Goal: Transaction & Acquisition: Purchase product/service

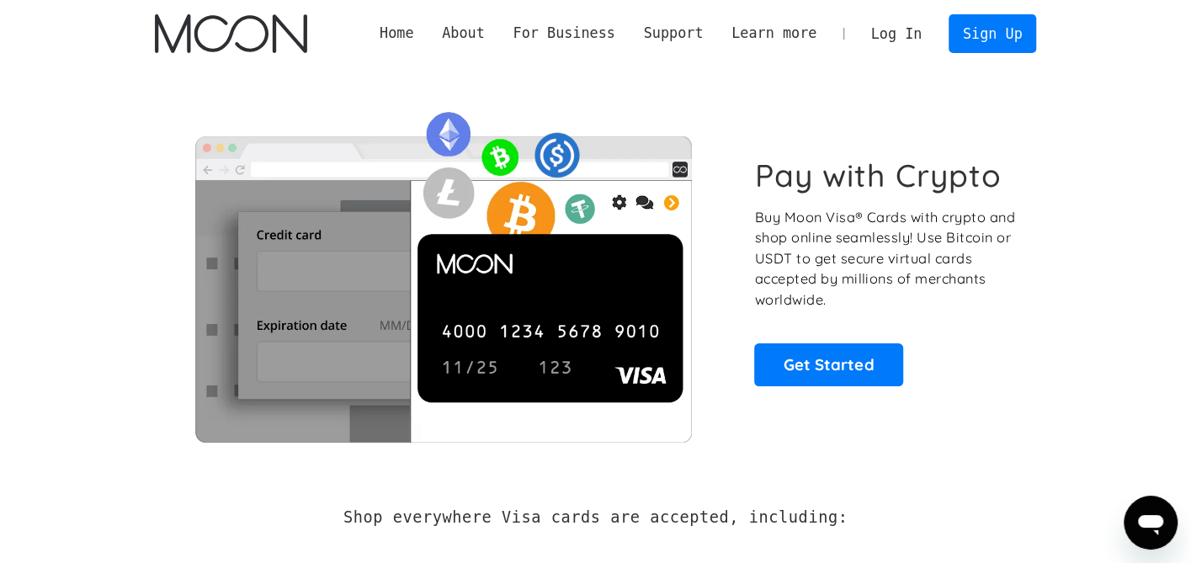
click at [901, 33] on link "Log In" at bounding box center [896, 33] width 79 height 37
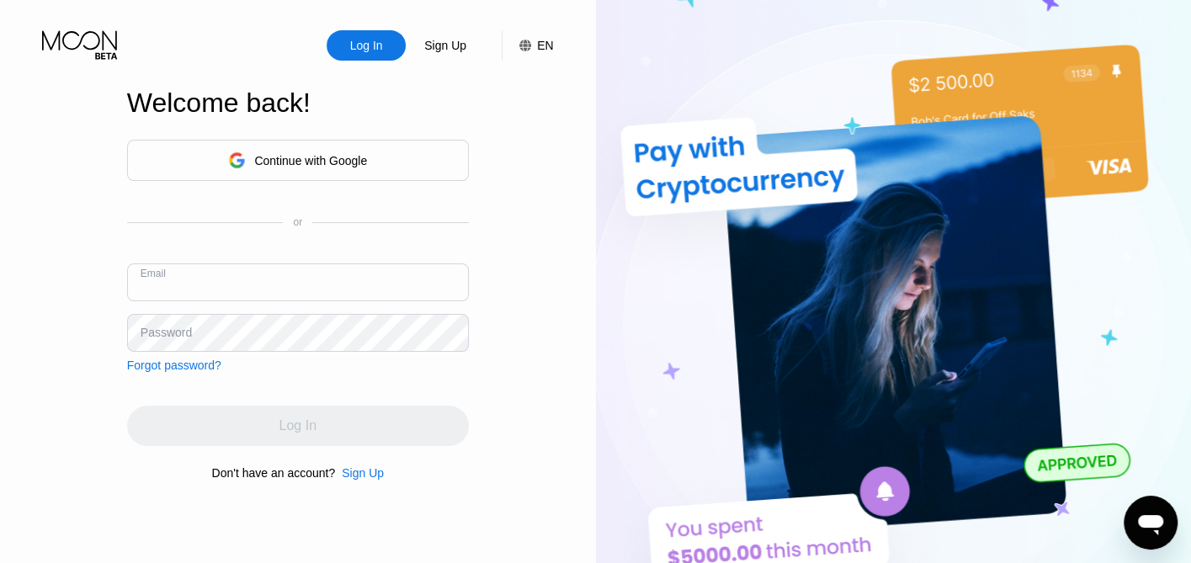
click at [210, 280] on input "text" at bounding box center [298, 282] width 342 height 38
type input "[EMAIL_ADDRESS][DOMAIN_NAME]"
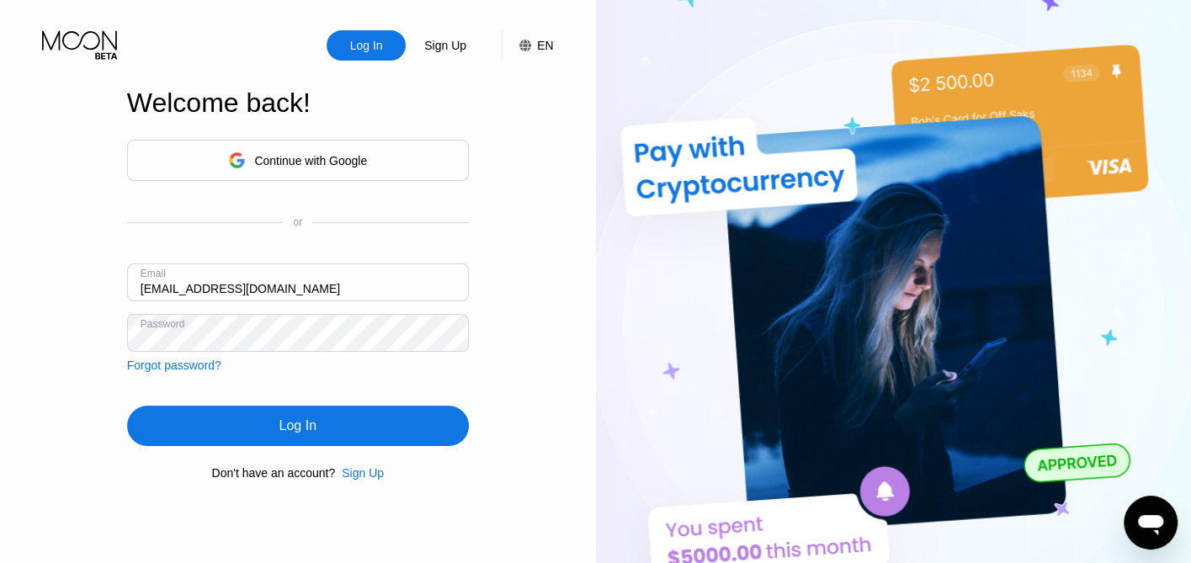
click at [440, 419] on div "Log In" at bounding box center [298, 426] width 342 height 40
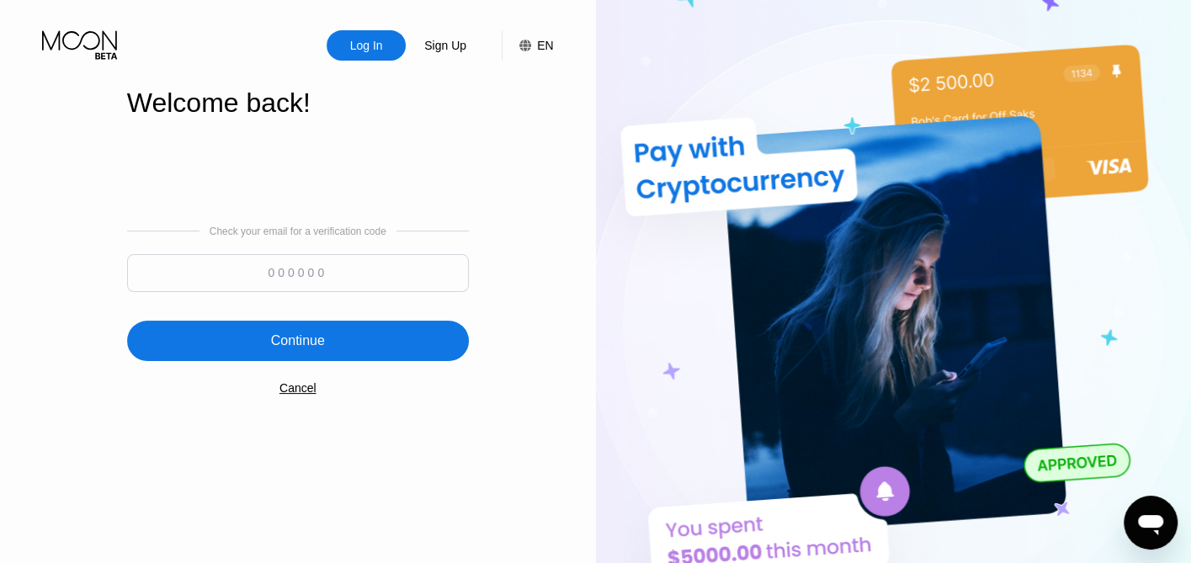
click at [418, 284] on input at bounding box center [298, 273] width 342 height 38
type input "628909"
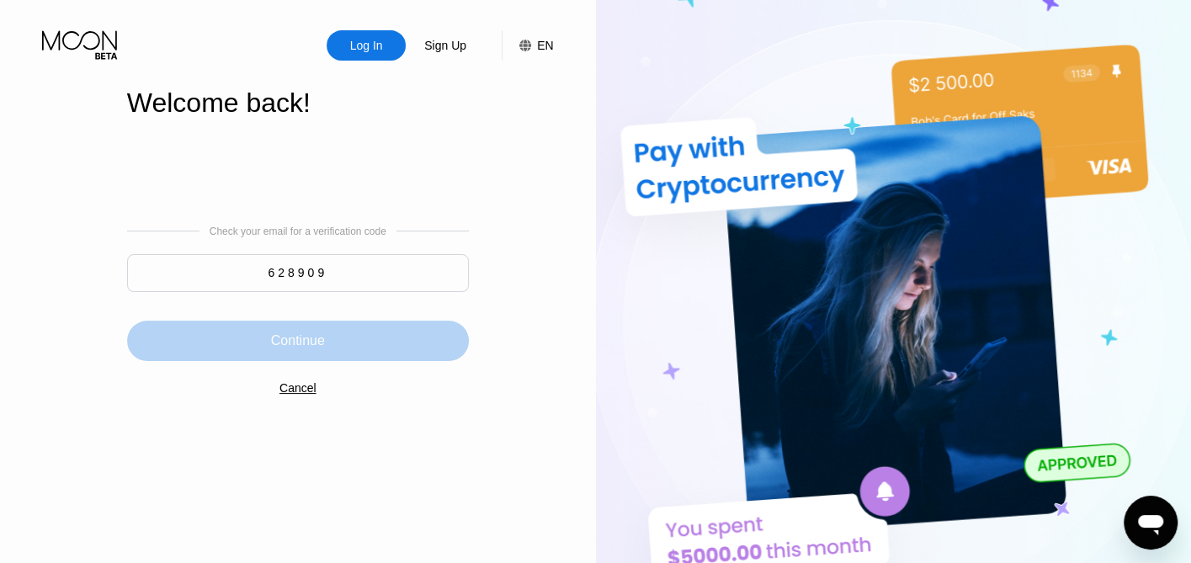
click at [356, 327] on div "Continue" at bounding box center [298, 341] width 342 height 40
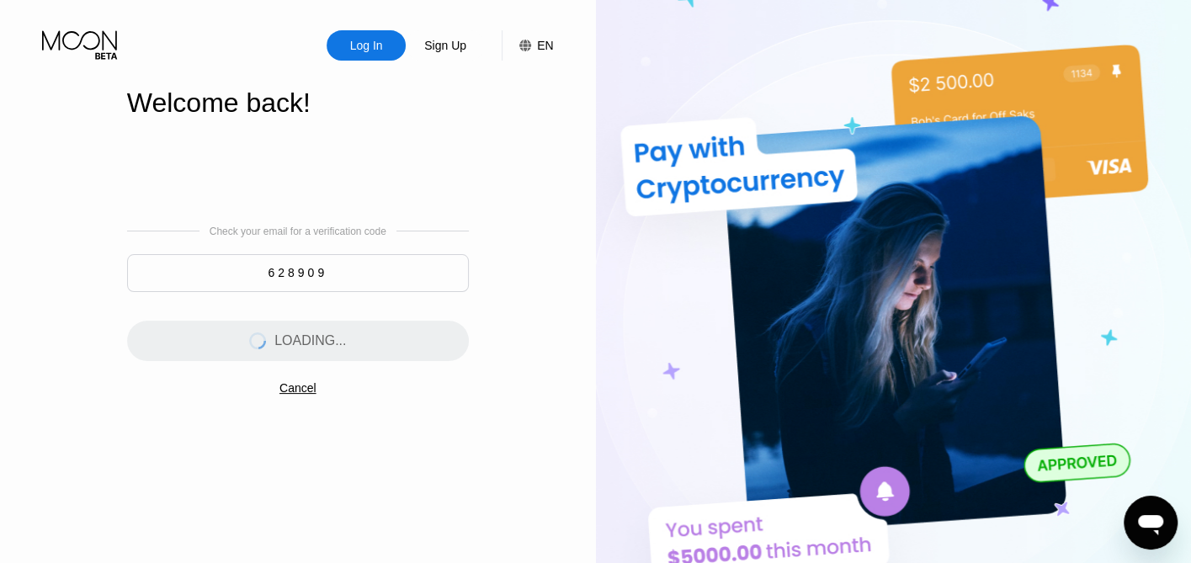
click at [457, 154] on div "Check your email for a verification code 628909 LOADING... Cancel" at bounding box center [298, 310] width 342 height 342
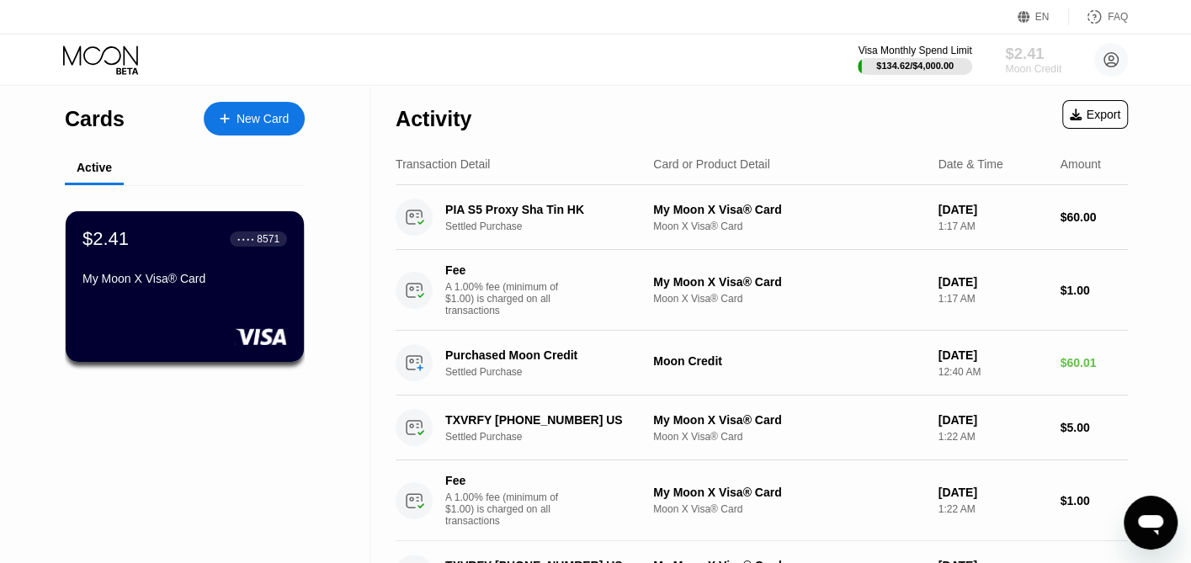
click at [1025, 63] on div "Moon Credit" at bounding box center [1033, 69] width 56 height 12
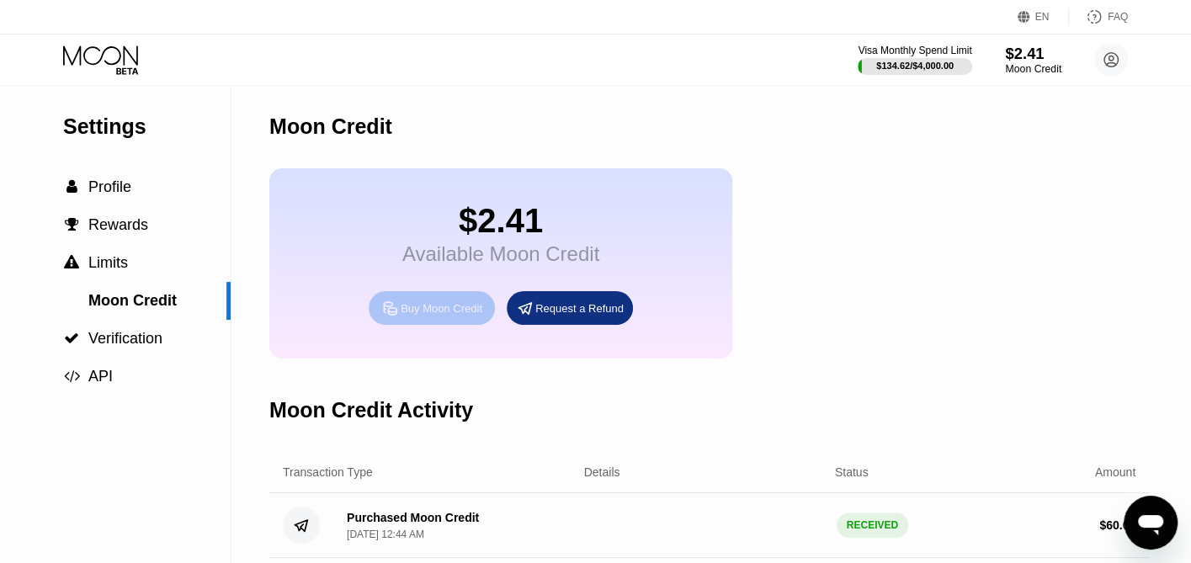
click at [445, 325] on div "Buy Moon Credit" at bounding box center [432, 308] width 126 height 34
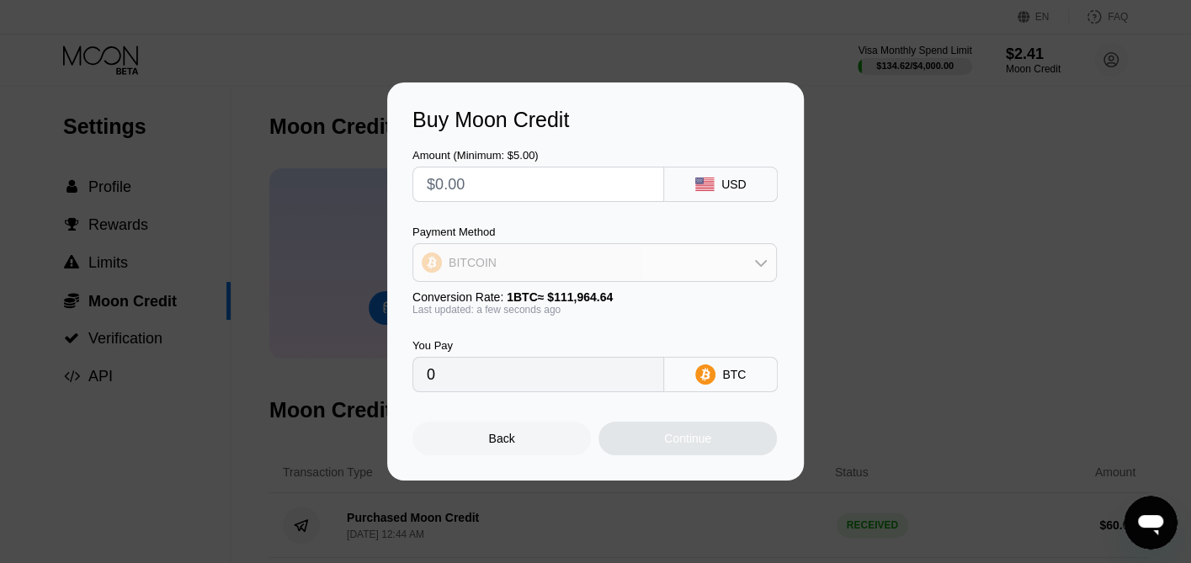
click at [754, 253] on div "BITCOIN" at bounding box center [594, 263] width 363 height 34
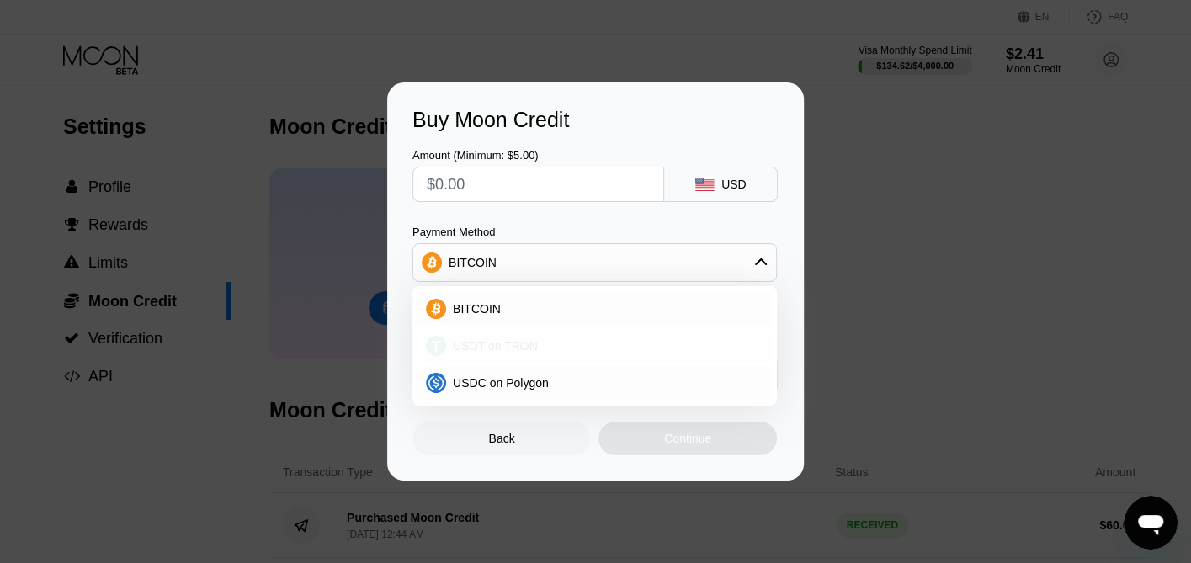
click at [490, 348] on span "USDT on TRON" at bounding box center [495, 345] width 85 height 13
type input "0.00"
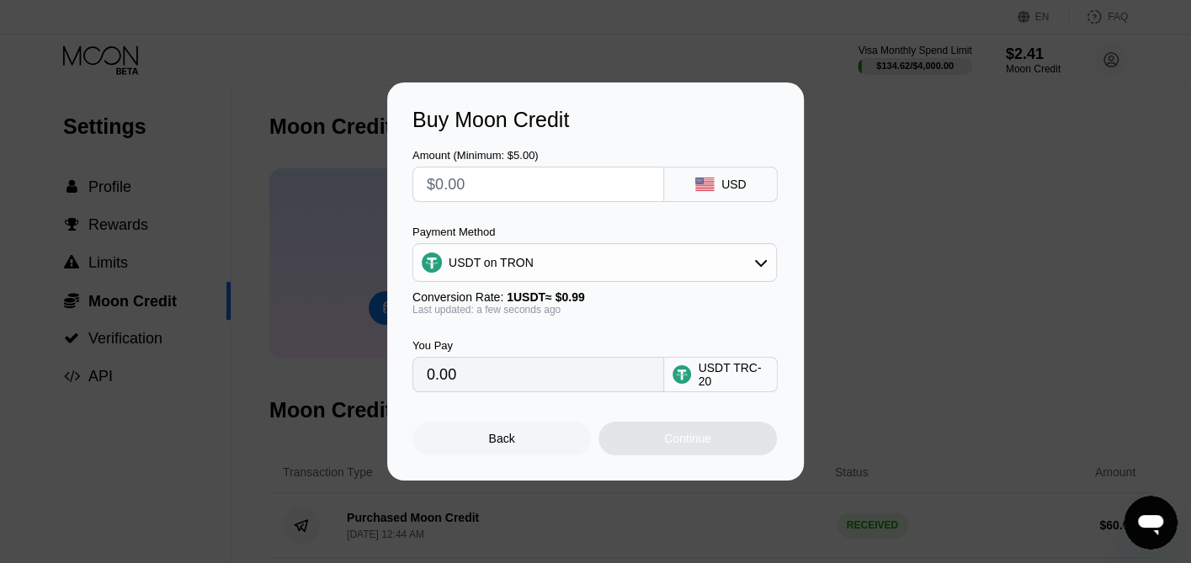
click at [472, 178] on input "text" at bounding box center [538, 184] width 223 height 34
type input "$1"
type input "1.01"
type input "$13"
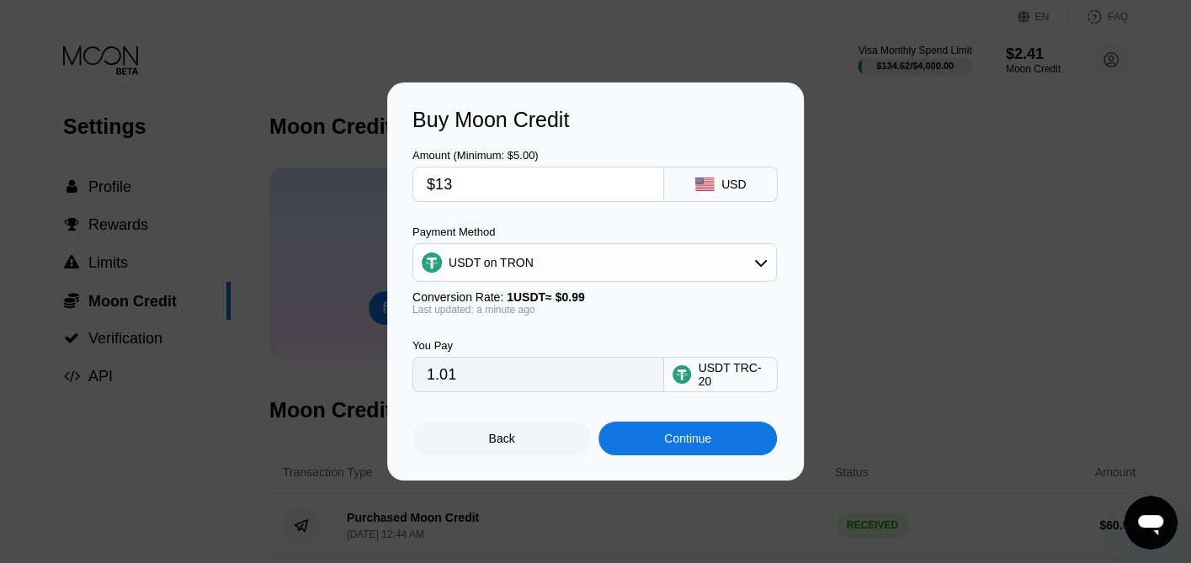
type input "13.13"
click at [678, 454] on div "Continue" at bounding box center [687, 439] width 178 height 34
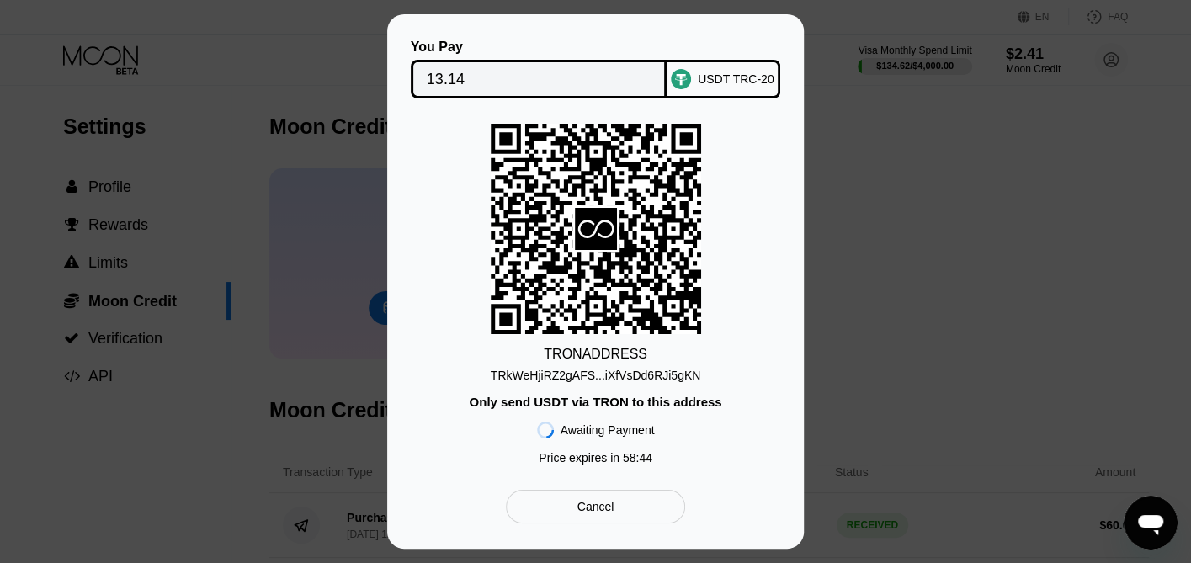
click at [635, 376] on div "TRkWeHjiRZ2gAFS...iXfVsDd6RJi5gKN" at bounding box center [596, 375] width 210 height 13
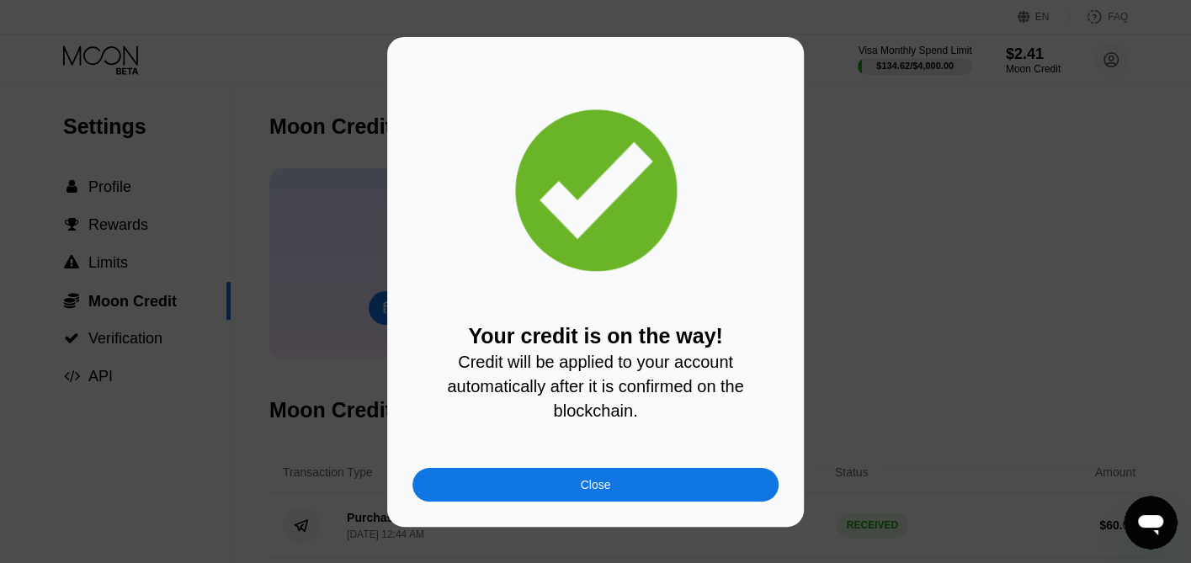
click at [652, 493] on div "Close" at bounding box center [595, 485] width 366 height 34
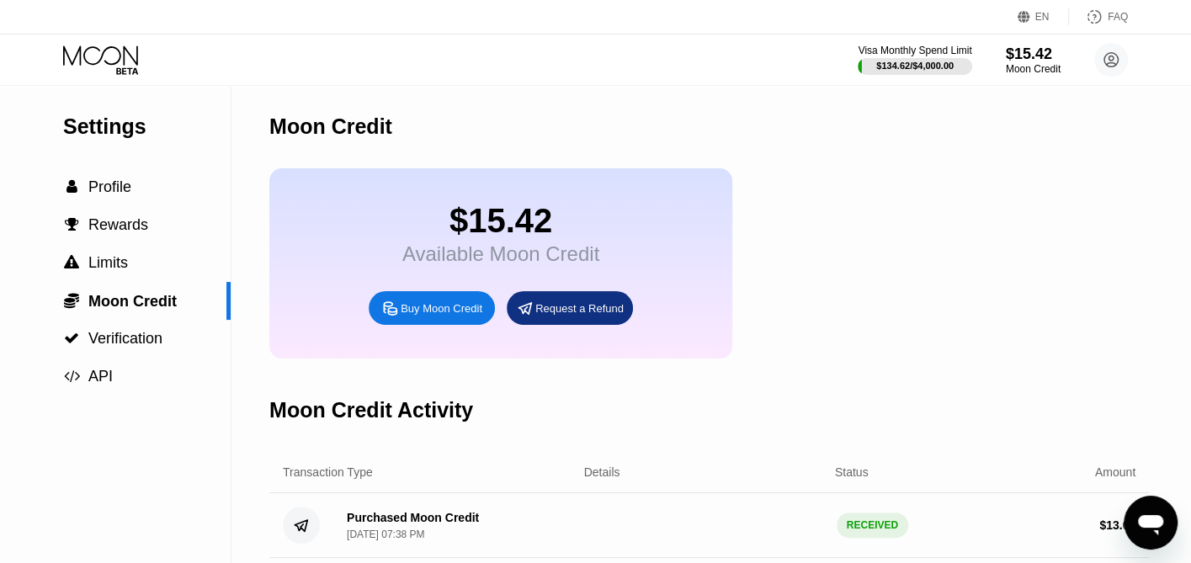
click at [108, 26] on div "EN Language Select an item Save FAQ" at bounding box center [595, 17] width 1191 height 35
click at [122, 190] on span "Profile" at bounding box center [109, 186] width 43 height 17
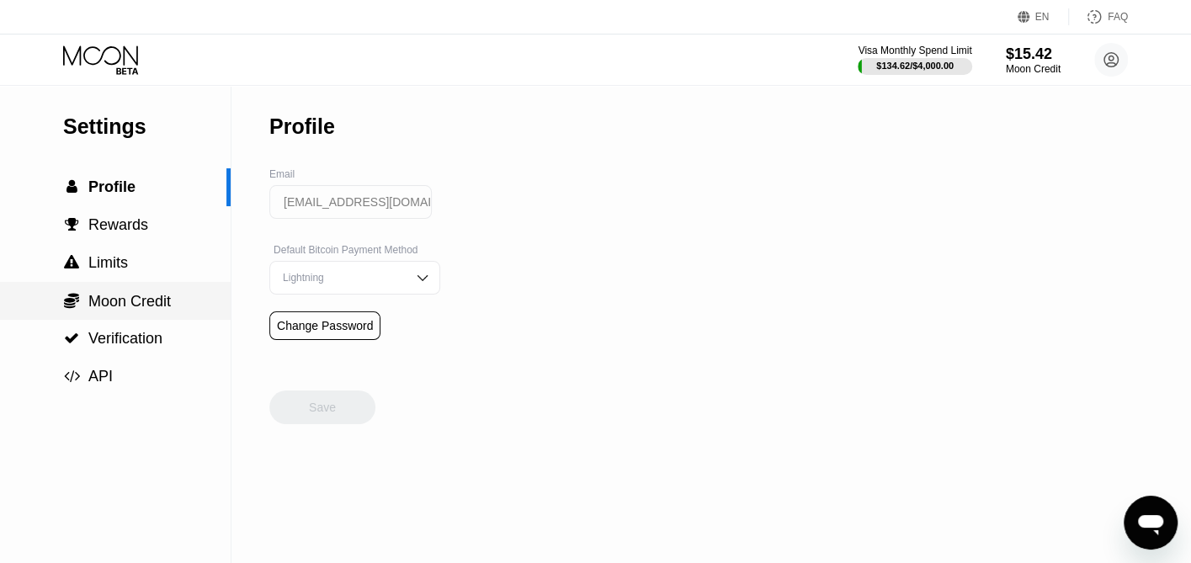
click at [141, 316] on div " Moon Credit" at bounding box center [115, 301] width 231 height 38
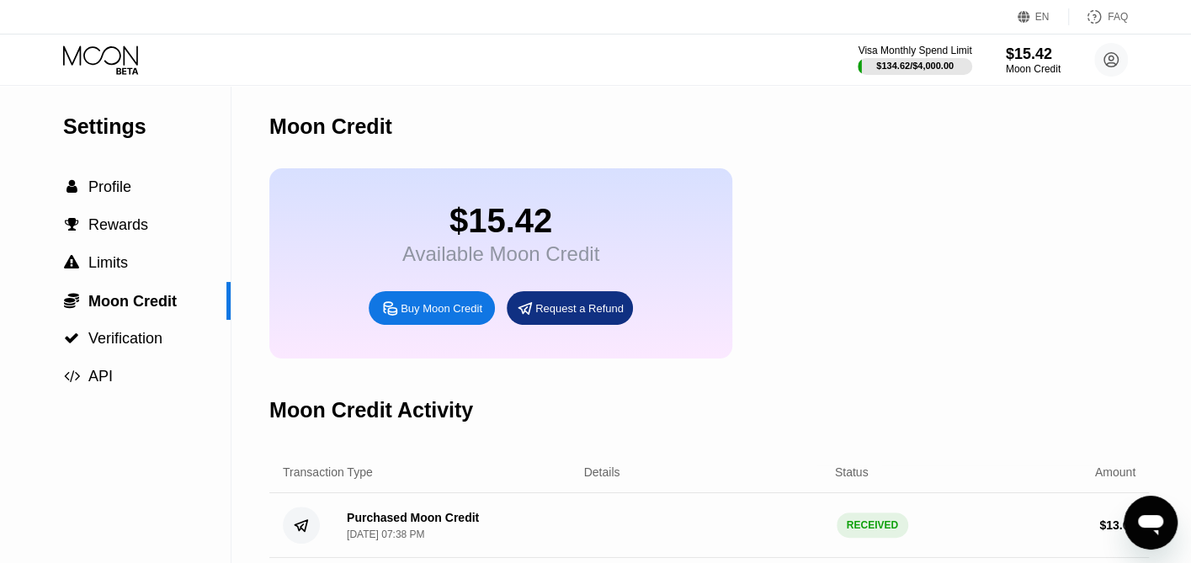
click at [712, 250] on div "$15.42 Available Moon Credit Buy Moon Credit Request a Refund" at bounding box center [500, 263] width 463 height 190
click at [499, 251] on div "$15.42 Available Moon Credit" at bounding box center [500, 234] width 197 height 64
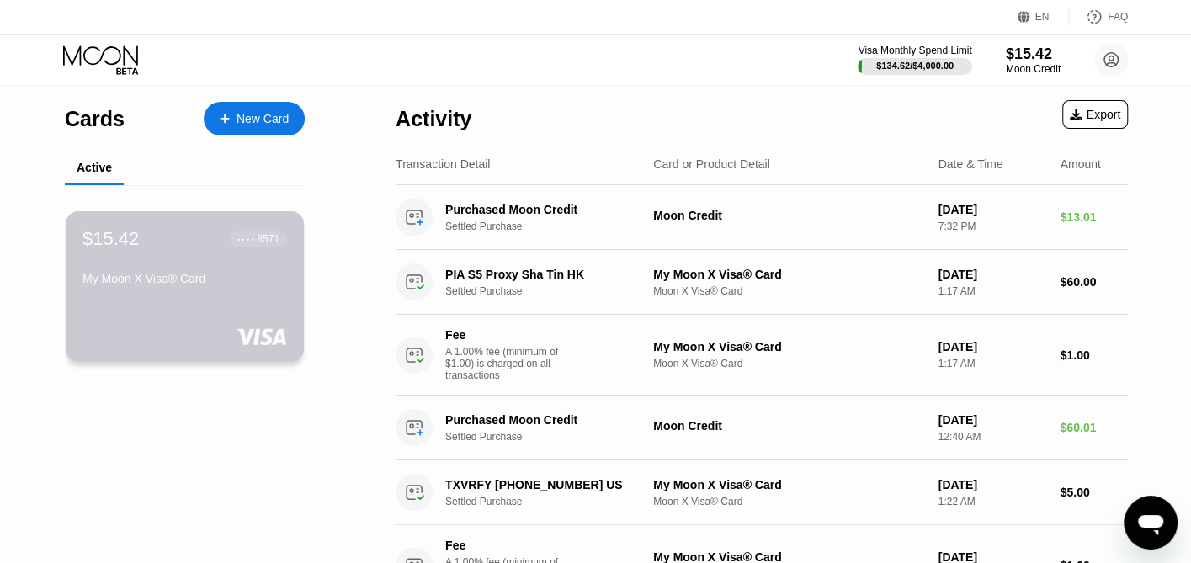
click at [252, 236] on div "● ● ● ● 8571" at bounding box center [258, 239] width 42 height 12
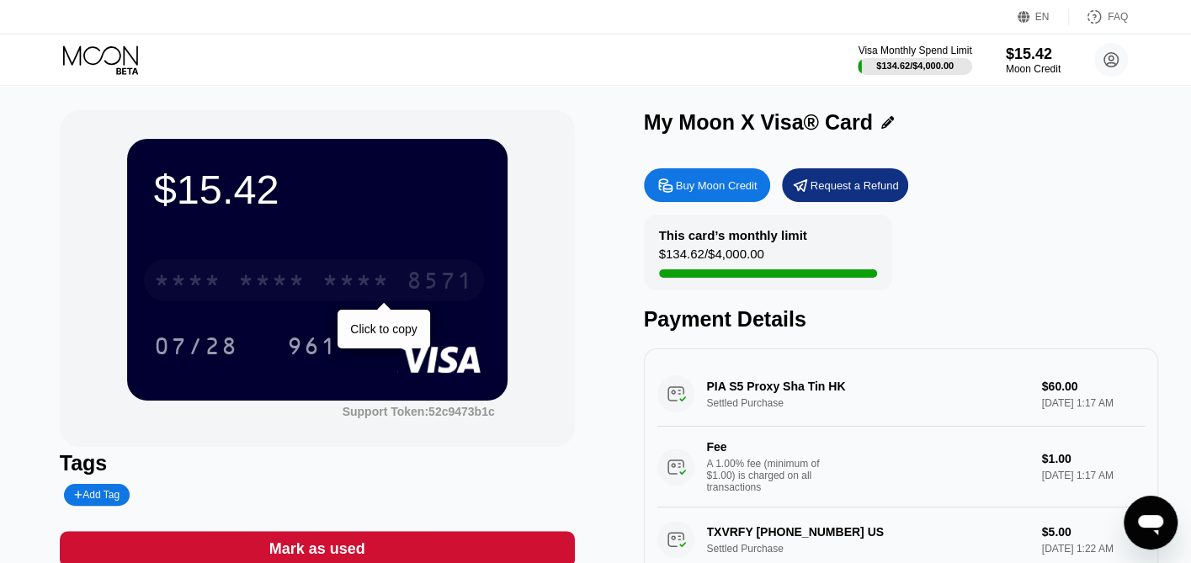
click at [369, 286] on div "* * * *" at bounding box center [355, 282] width 67 height 27
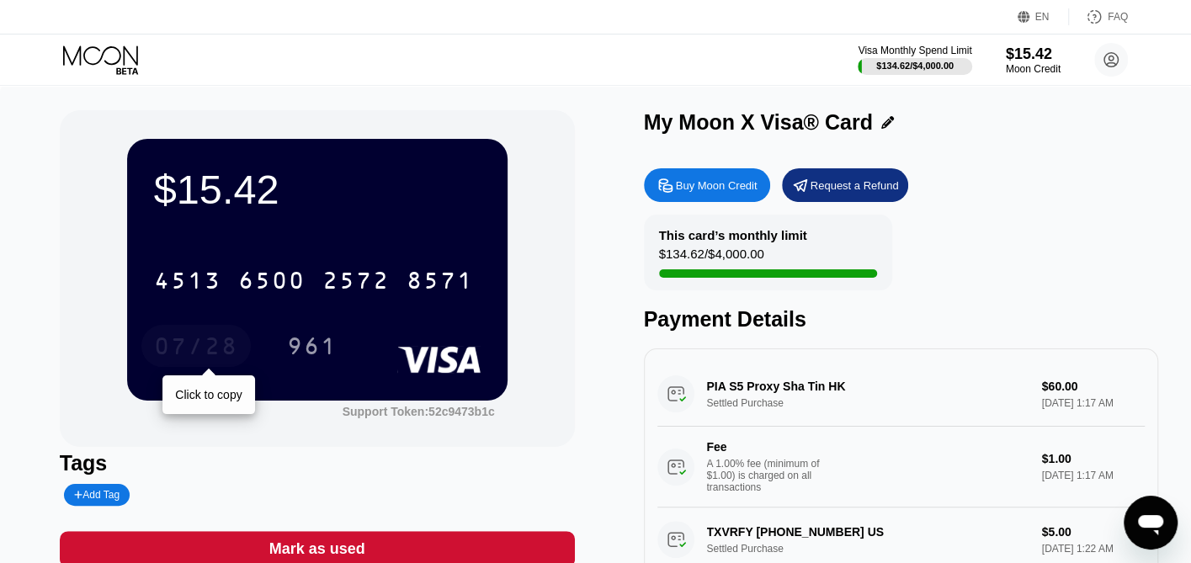
click at [210, 355] on div "07/28" at bounding box center [196, 348] width 84 height 27
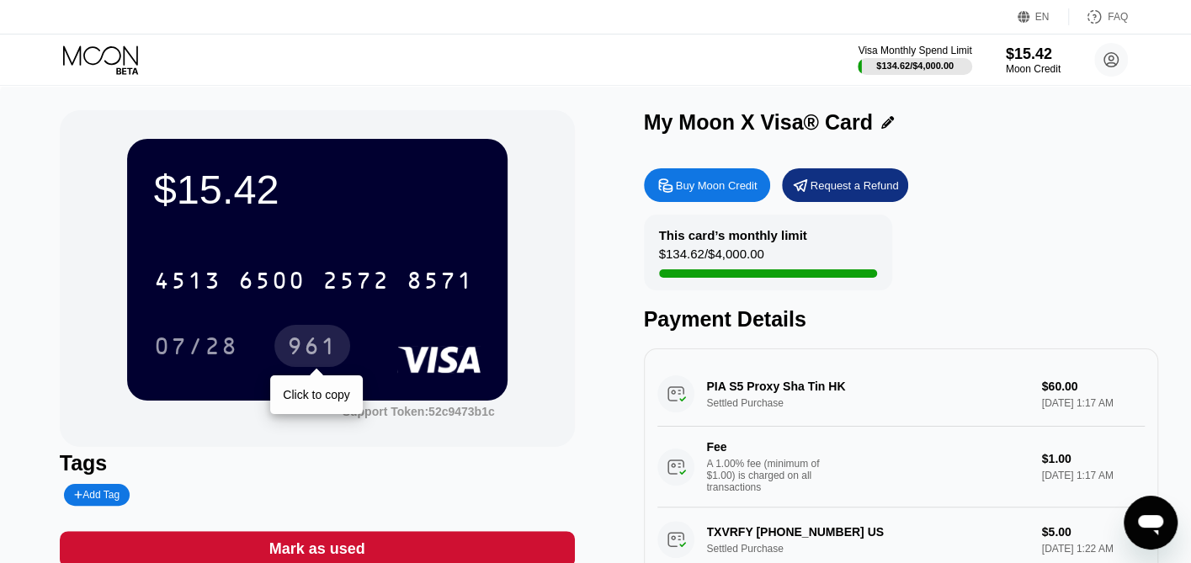
click at [304, 349] on div "961" at bounding box center [312, 348] width 50 height 27
